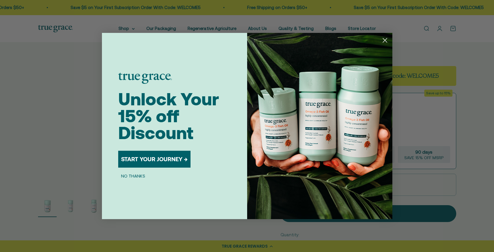
scroll to position [108, 0]
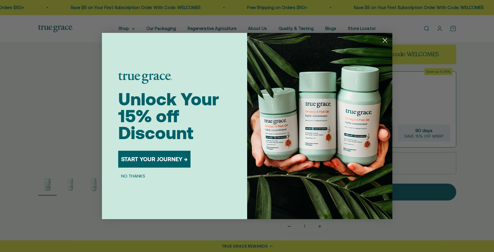
click at [384, 37] on circle "Close dialog" at bounding box center [385, 40] width 10 height 10
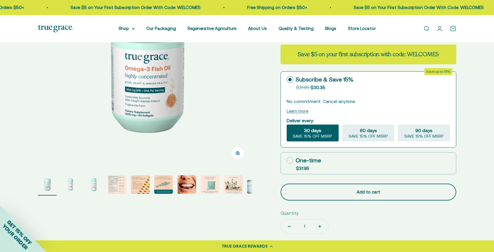
click at [395, 191] on div "Add to cart" at bounding box center [368, 191] width 153 height 7
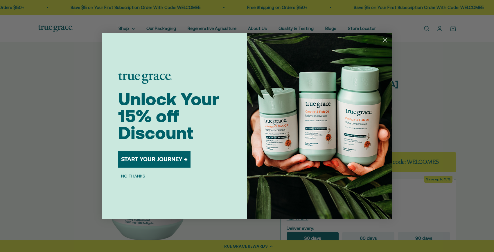
click at [386, 37] on circle "Close dialog" at bounding box center [385, 40] width 10 height 10
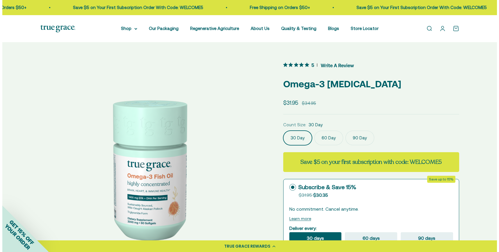
scroll to position [108, 0]
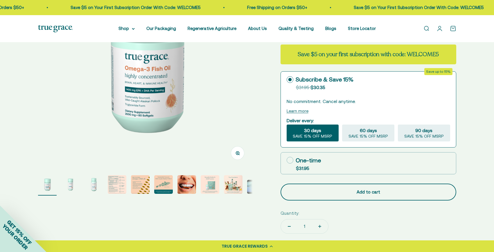
click at [348, 196] on button "Add to cart" at bounding box center [369, 191] width 176 height 17
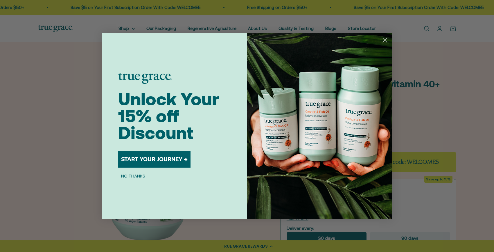
click at [385, 41] on circle "Close dialog" at bounding box center [385, 40] width 10 height 10
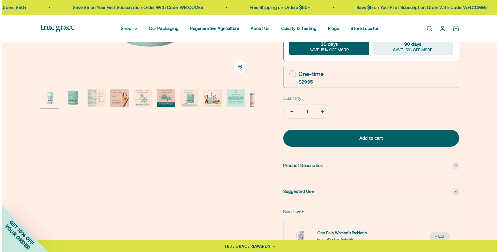
scroll to position [205, 0]
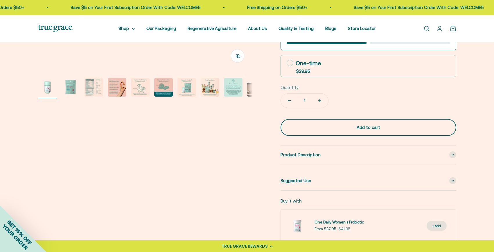
click at [376, 119] on button "Add to cart" at bounding box center [369, 127] width 176 height 17
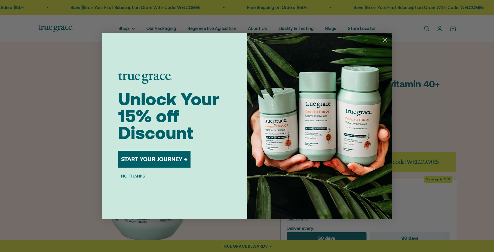
click at [384, 40] on circle "Close dialog" at bounding box center [385, 40] width 10 height 10
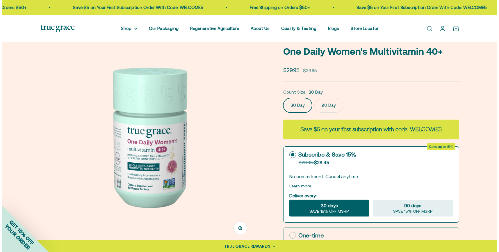
scroll to position [108, 0]
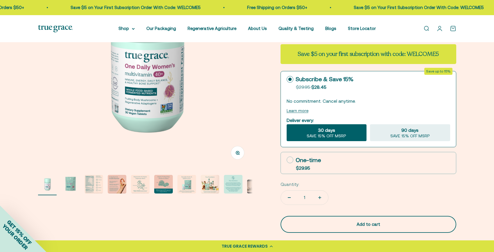
click at [381, 221] on div "Add to cart" at bounding box center [368, 224] width 153 height 7
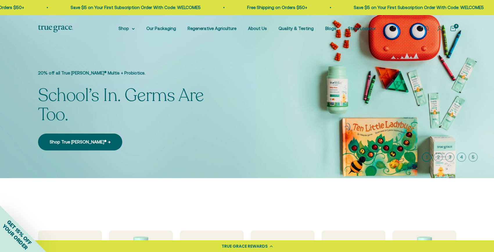
click at [454, 24] on div "4" at bounding box center [456, 26] width 5 height 5
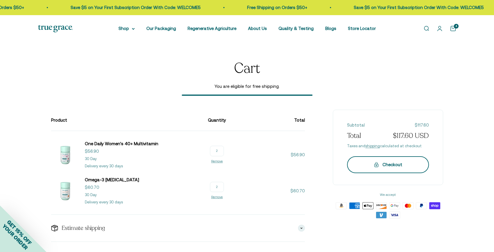
click at [386, 166] on div "Checkout" at bounding box center [388, 164] width 59 height 7
